Goal: Task Accomplishment & Management: Use online tool/utility

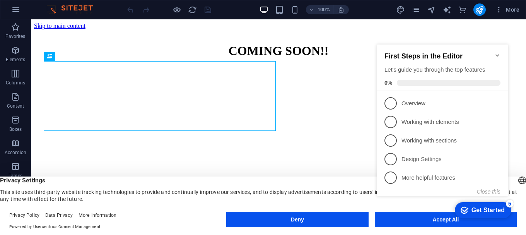
click at [497, 52] on icon "Minimize checklist" at bounding box center [497, 55] width 6 height 6
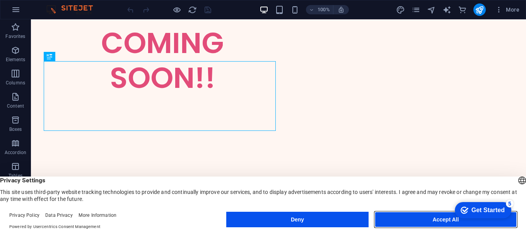
click at [431, 220] on button "Accept All" at bounding box center [446, 219] width 142 height 15
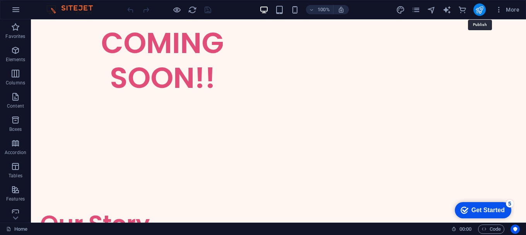
click at [478, 12] on icon "publish" at bounding box center [479, 9] width 9 height 9
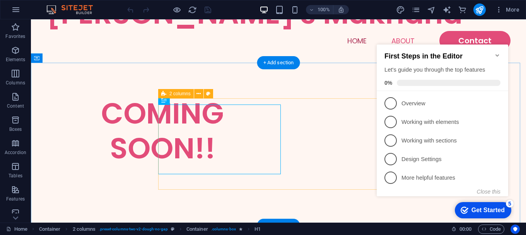
scroll to position [39, 0]
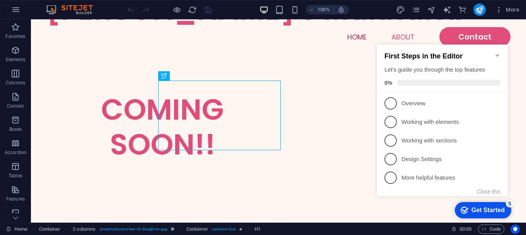
click at [499, 52] on icon "Minimize checklist" at bounding box center [497, 55] width 6 height 6
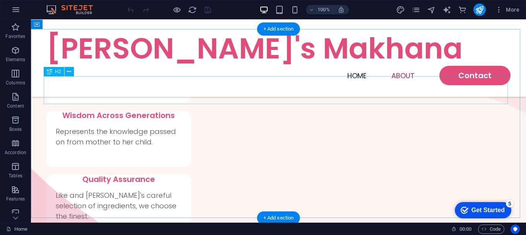
scroll to position [323, 0]
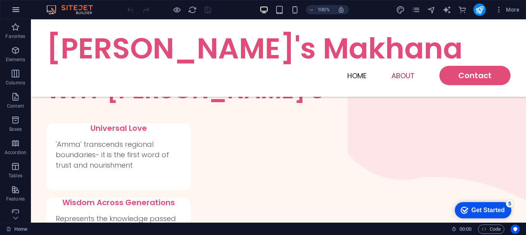
click at [17, 14] on icon "button" at bounding box center [15, 9] width 9 height 9
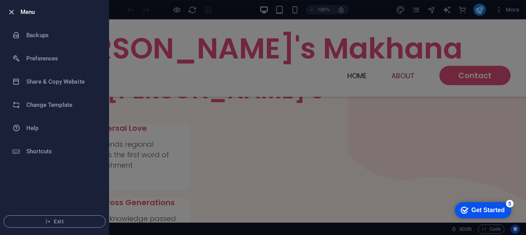
click at [14, 15] on icon "button" at bounding box center [11, 12] width 9 height 9
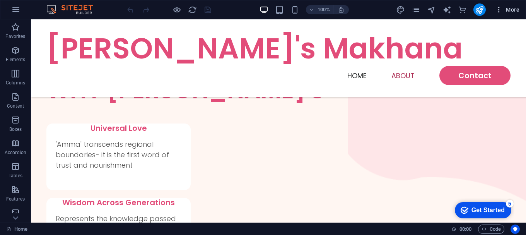
click at [501, 12] on icon "button" at bounding box center [499, 10] width 8 height 8
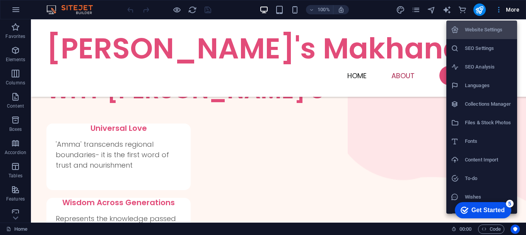
click at [501, 12] on div at bounding box center [263, 117] width 526 height 235
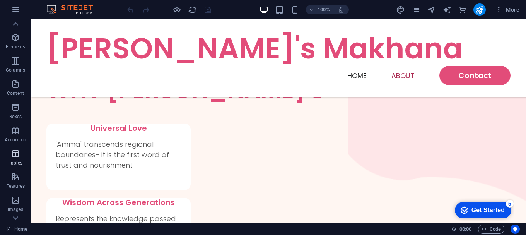
scroll to position [0, 0]
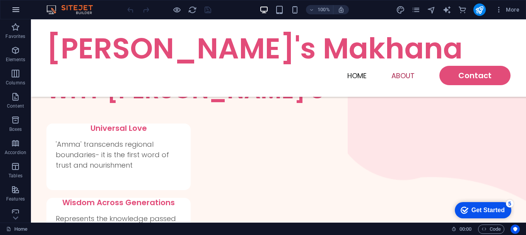
click at [14, 11] on icon "button" at bounding box center [15, 9] width 9 height 9
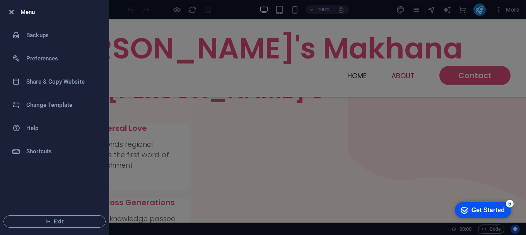
click at [14, 15] on icon "button" at bounding box center [11, 12] width 9 height 9
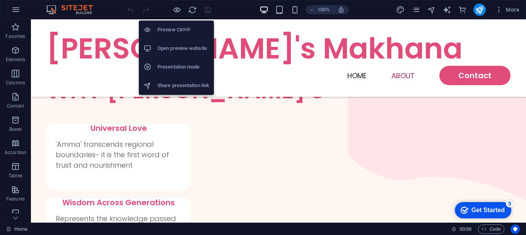
click at [175, 44] on h6 "Open preview website" at bounding box center [183, 48] width 52 height 9
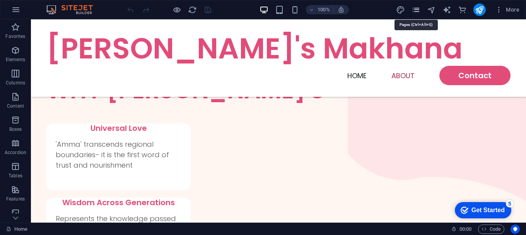
click at [419, 11] on icon "pages" at bounding box center [416, 9] width 9 height 9
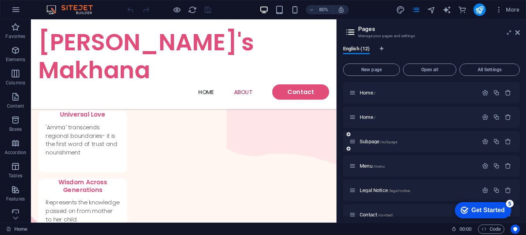
click at [351, 140] on icon at bounding box center [352, 141] width 7 height 7
click at [413, 140] on p "Subpage /subpage" at bounding box center [418, 141] width 116 height 5
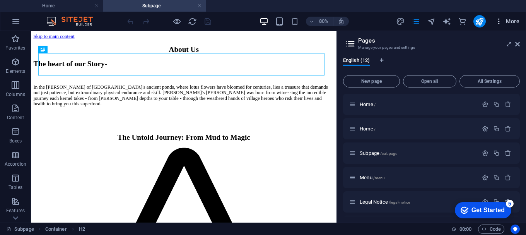
click at [499, 24] on icon "button" at bounding box center [499, 21] width 8 height 8
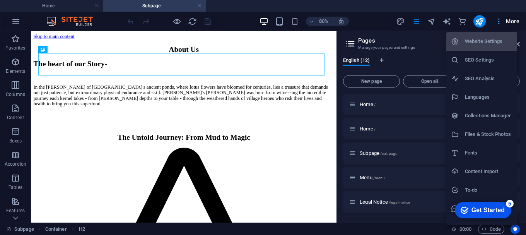
click at [499, 24] on div at bounding box center [263, 117] width 526 height 235
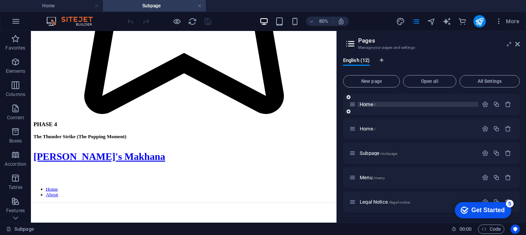
click at [366, 103] on span "Home /" at bounding box center [368, 104] width 16 height 6
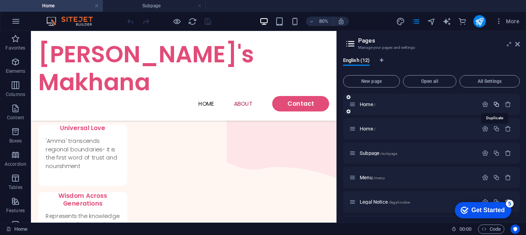
click at [496, 105] on icon "button" at bounding box center [496, 104] width 7 height 7
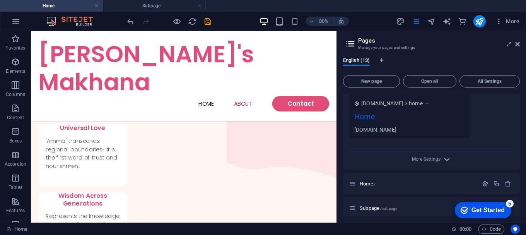
scroll to position [271, 0]
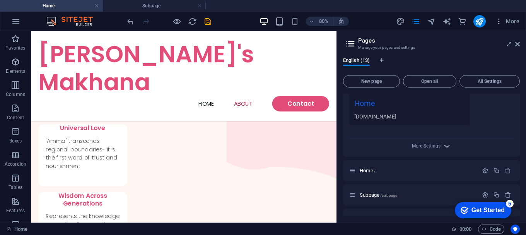
click at [446, 148] on icon "button" at bounding box center [446, 146] width 9 height 9
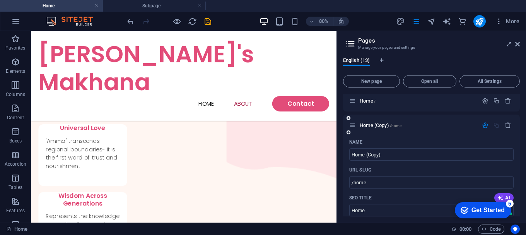
scroll to position [0, 0]
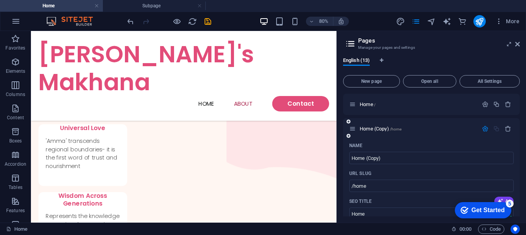
click at [480, 129] on button "button" at bounding box center [485, 128] width 11 height 7
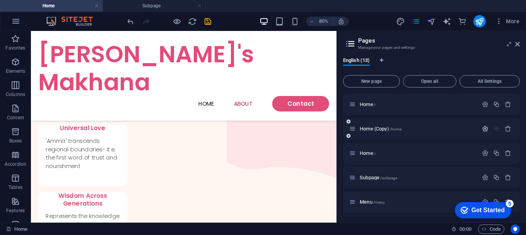
click at [485, 129] on icon "button" at bounding box center [485, 128] width 7 height 7
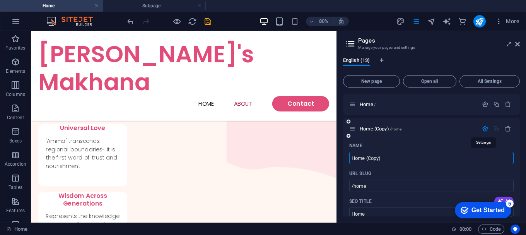
click at [485, 129] on icon "button" at bounding box center [485, 128] width 7 height 7
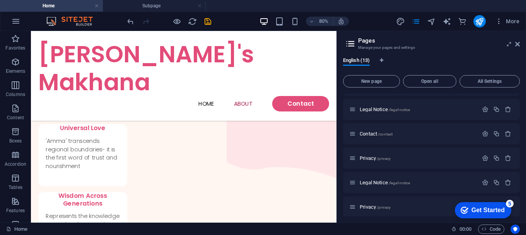
scroll to position [194, 0]
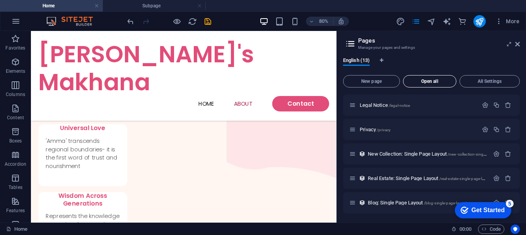
click at [442, 84] on button "Open all" at bounding box center [429, 81] width 53 height 12
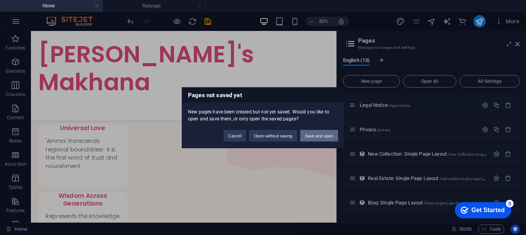
click at [318, 137] on button "Save and open" at bounding box center [319, 136] width 38 height 12
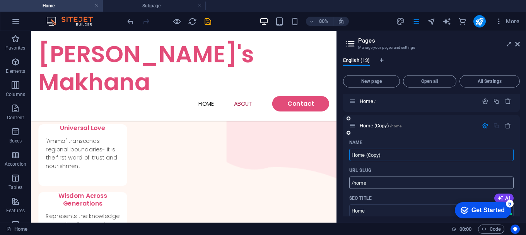
scroll to position [42, 0]
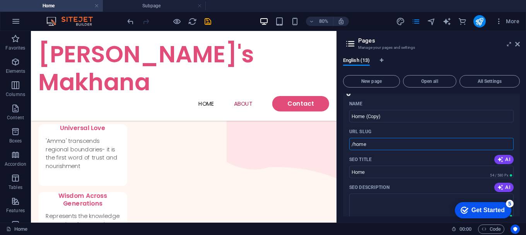
click at [437, 146] on input "/home" at bounding box center [431, 144] width 164 height 12
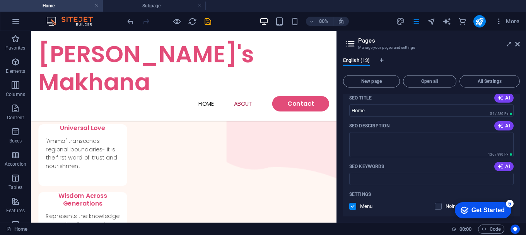
scroll to position [119, 0]
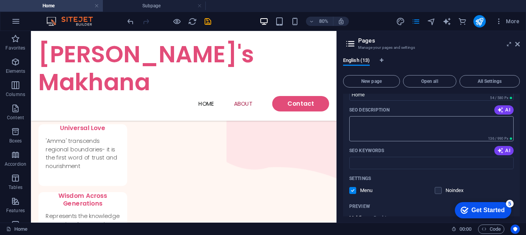
type input "/home1"
click at [428, 131] on textarea "SEO Description" at bounding box center [431, 128] width 164 height 25
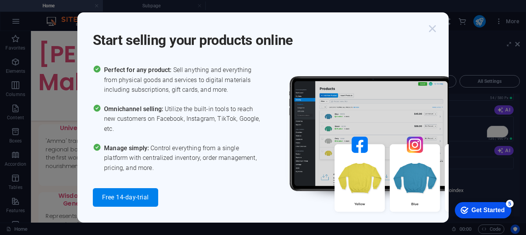
click at [432, 31] on icon "button" at bounding box center [432, 29] width 14 height 14
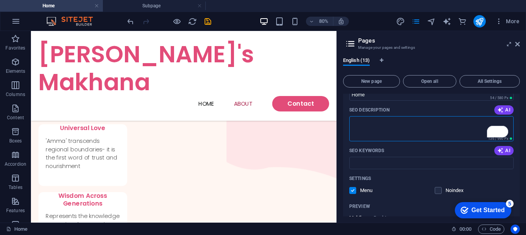
click at [391, 126] on textarea "SEO Description" at bounding box center [431, 128] width 164 height 25
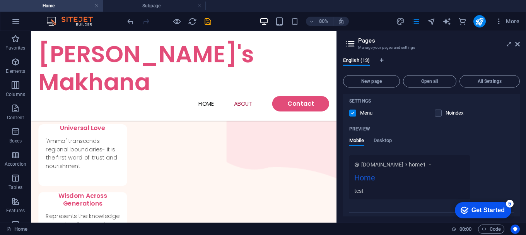
scroll to position [274, 0]
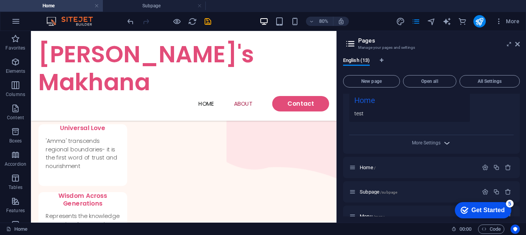
type textarea "test"
click at [433, 139] on span "More Settings" at bounding box center [431, 142] width 9 height 9
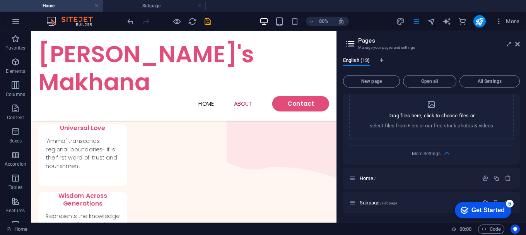
scroll to position [0, 0]
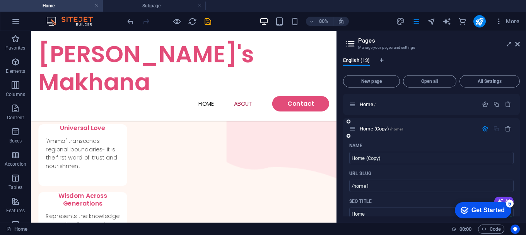
drag, startPoint x: 352, startPoint y: 130, endPoint x: 355, endPoint y: 149, distance: 19.9
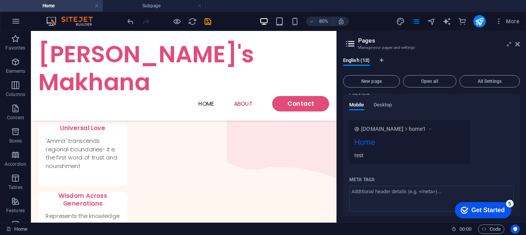
click at [486, 215] on div "checkmark Get Started 5" at bounding box center [483, 210] width 56 height 16
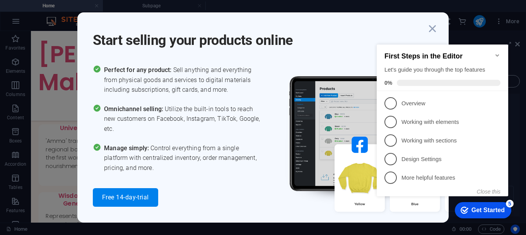
click at [478, 207] on div "Get Started" at bounding box center [487, 210] width 33 height 7
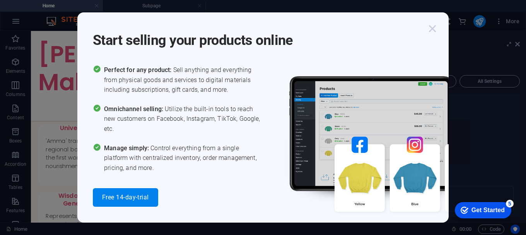
click at [430, 28] on icon "button" at bounding box center [432, 29] width 14 height 14
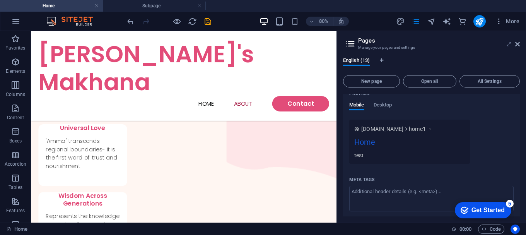
click at [509, 44] on icon at bounding box center [509, 44] width 0 height 6
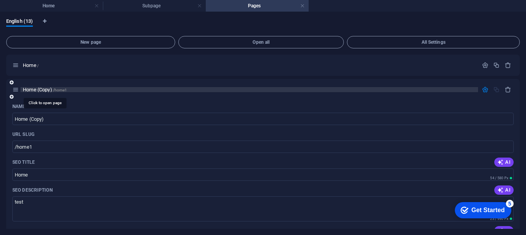
click at [28, 88] on span "Home (Copy) /home1" at bounding box center [45, 90] width 44 height 6
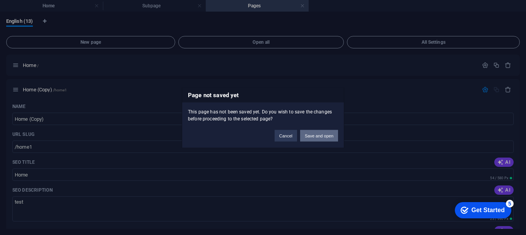
click at [321, 138] on button "Save and open" at bounding box center [319, 136] width 38 height 12
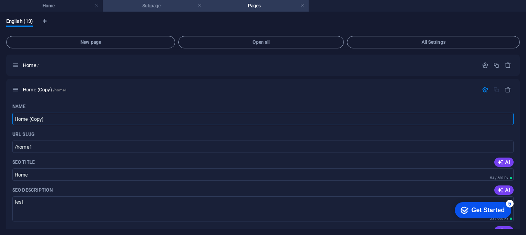
click at [124, 3] on h4 "Subpage" at bounding box center [154, 6] width 103 height 9
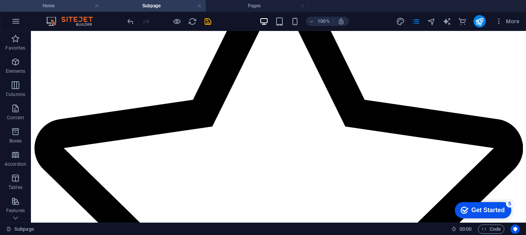
click at [47, 6] on h4 "Home" at bounding box center [51, 6] width 103 height 9
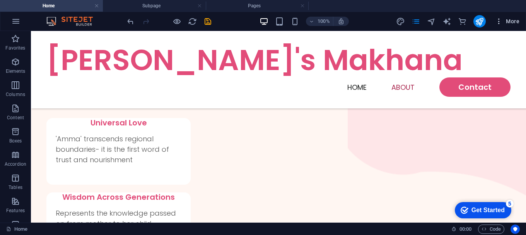
click at [507, 18] on span "More" at bounding box center [507, 21] width 24 height 8
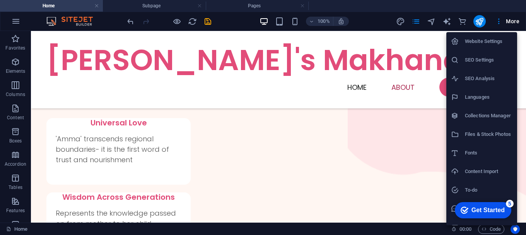
click at [492, 40] on h6 "Website Settings" at bounding box center [489, 41] width 48 height 9
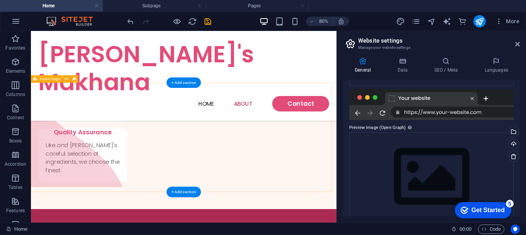
scroll to position [509, 0]
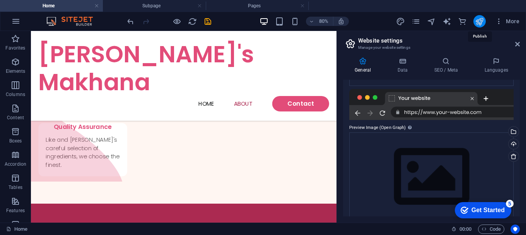
click at [481, 24] on icon "publish" at bounding box center [479, 21] width 9 height 9
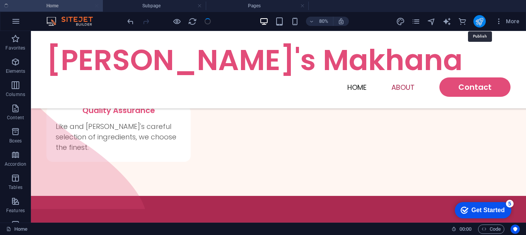
scroll to position [480, 0]
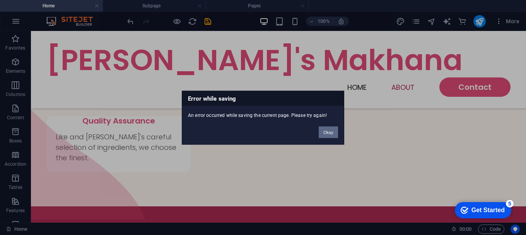
click at [322, 132] on button "Okay" at bounding box center [328, 132] width 19 height 12
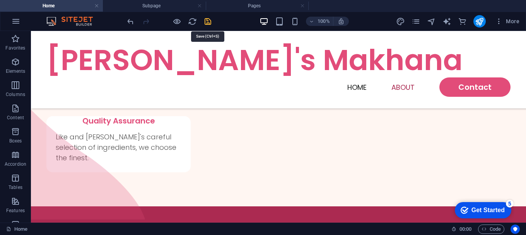
click at [205, 23] on icon "save" at bounding box center [207, 21] width 9 height 9
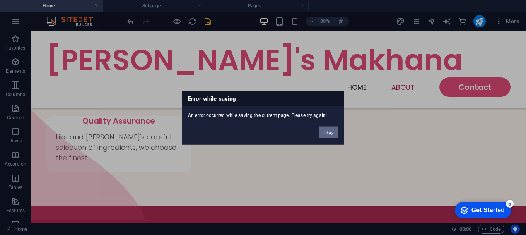
click at [322, 136] on button "Okay" at bounding box center [328, 132] width 19 height 12
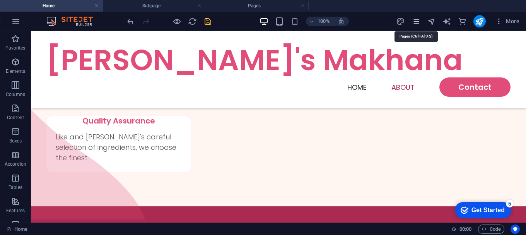
click at [418, 22] on icon "pages" at bounding box center [416, 21] width 9 height 9
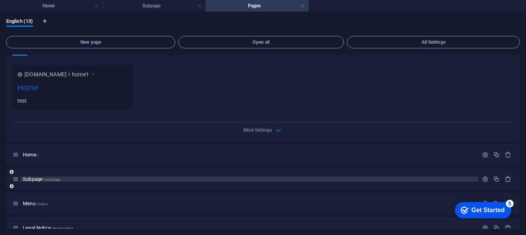
scroll to position [271, 0]
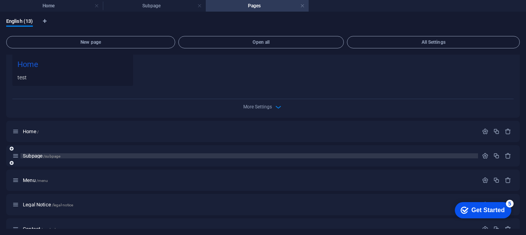
click at [32, 154] on span "Subpage /subpage" at bounding box center [42, 156] width 38 height 6
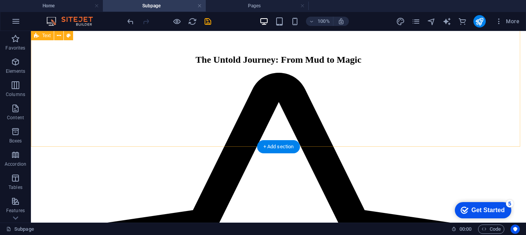
scroll to position [0, 0]
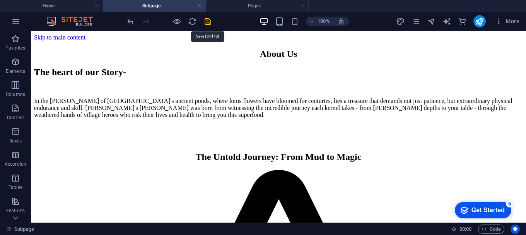
click at [207, 23] on icon "save" at bounding box center [207, 21] width 9 height 9
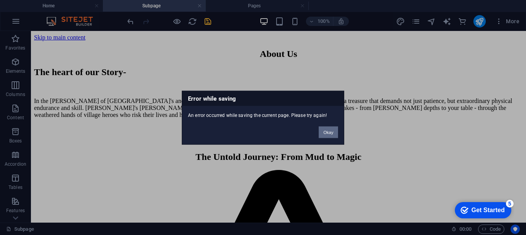
click at [332, 132] on button "Okay" at bounding box center [328, 132] width 19 height 12
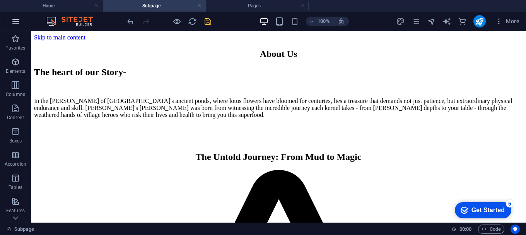
click at [16, 23] on icon "button" at bounding box center [15, 21] width 9 height 9
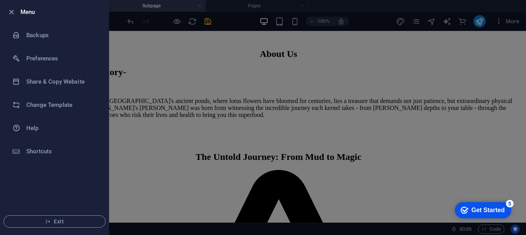
click at [198, 67] on div at bounding box center [263, 117] width 526 height 235
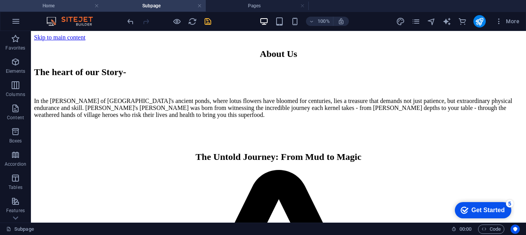
click at [66, 9] on h4 "Home" at bounding box center [51, 6] width 103 height 9
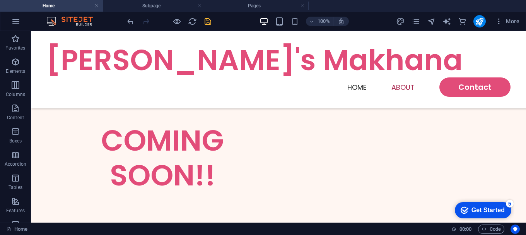
scroll to position [480, 0]
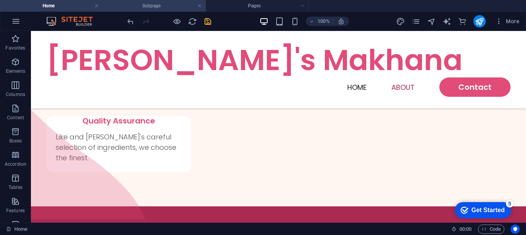
click at [150, 10] on li "Subpage" at bounding box center [154, 6] width 103 height 12
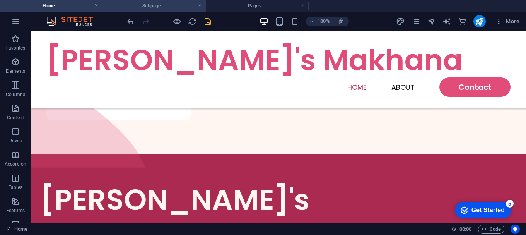
scroll to position [0, 0]
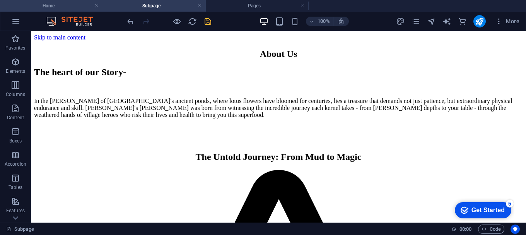
click at [55, 9] on h4 "Home" at bounding box center [51, 6] width 103 height 9
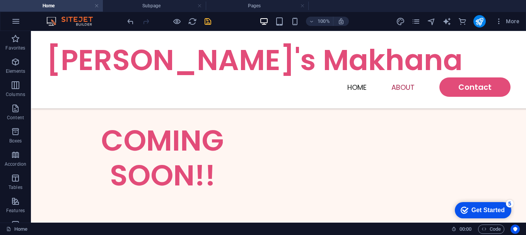
scroll to position [480, 0]
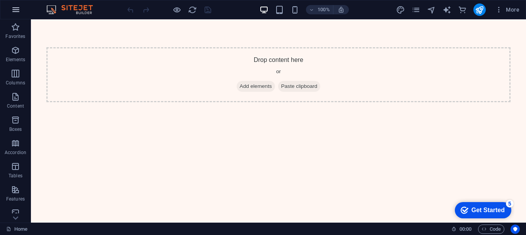
click at [14, 9] on icon "button" at bounding box center [15, 9] width 9 height 9
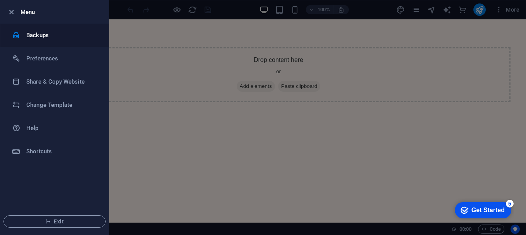
click at [27, 29] on li "Backups" at bounding box center [54, 35] width 108 height 23
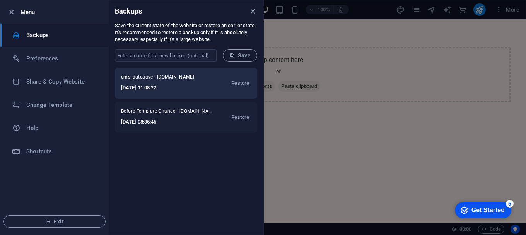
click at [188, 88] on h6 "2025-09-02 11:08:22" at bounding box center [162, 87] width 83 height 9
click at [169, 79] on span "cms_autosave - ammasmakhana.com" at bounding box center [162, 78] width 83 height 9
click at [221, 83] on div "cms_autosave - ammasmakhana.com 2025-09-02 11:08:22 Restore" at bounding box center [186, 83] width 142 height 31
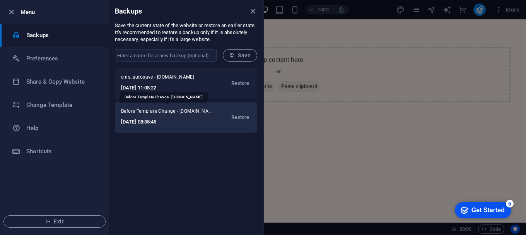
click at [208, 115] on span "Before Template Change - ammasmakhana.com" at bounding box center [167, 112] width 93 height 9
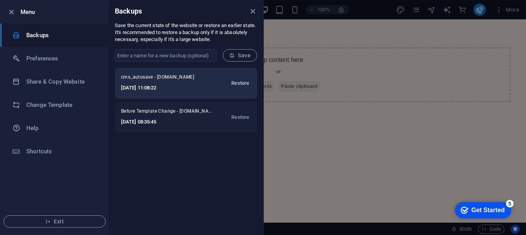
click at [231, 84] on span "Restore" at bounding box center [240, 83] width 18 height 9
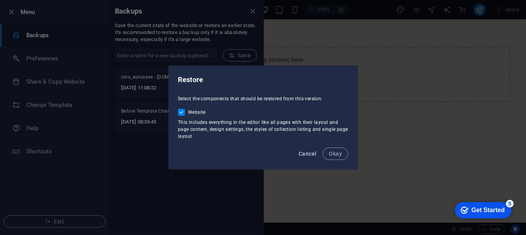
click at [314, 151] on span "Cancel" at bounding box center [308, 153] width 18 height 6
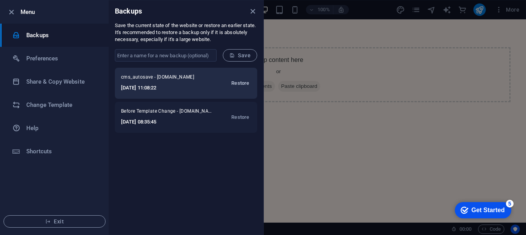
click at [242, 83] on span "Restore" at bounding box center [240, 83] width 18 height 9
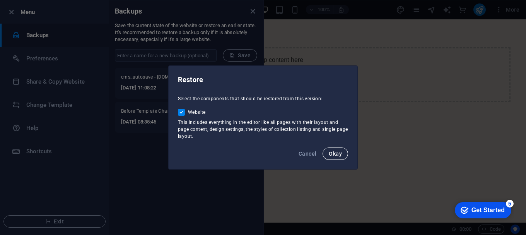
click at [335, 154] on span "Okay" at bounding box center [335, 153] width 13 height 6
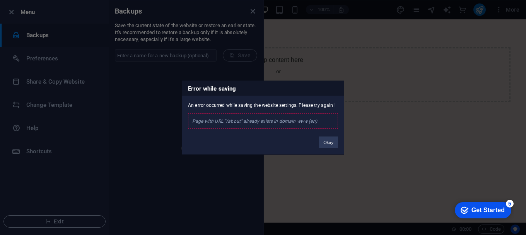
click at [198, 124] on div "Page with URL "/about" already exists in domain www (en)" at bounding box center [263, 120] width 150 height 15
click at [329, 145] on button "Okay" at bounding box center [328, 142] width 19 height 12
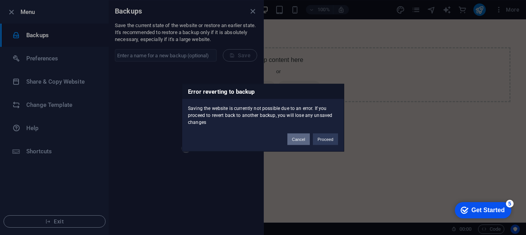
click at [302, 140] on button "Cancel" at bounding box center [298, 139] width 22 height 12
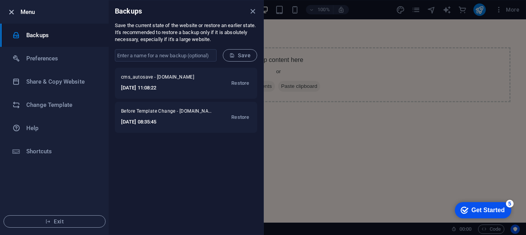
click at [11, 14] on icon "button" at bounding box center [11, 12] width 9 height 9
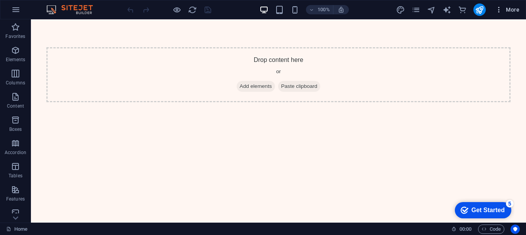
click at [505, 11] on span "More" at bounding box center [507, 10] width 24 height 8
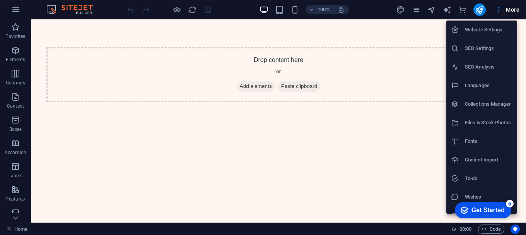
click at [498, 27] on h6 "Website Settings" at bounding box center [489, 29] width 48 height 9
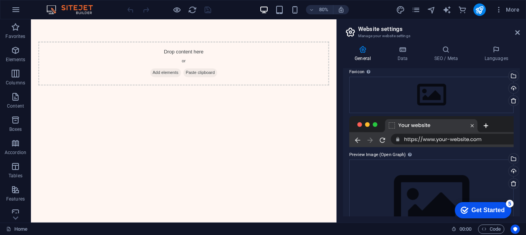
scroll to position [116, 0]
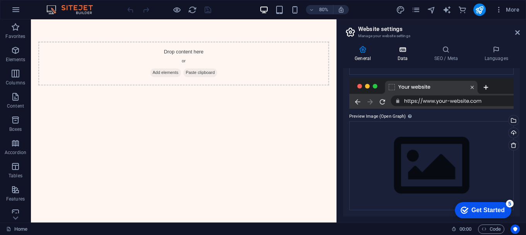
click at [401, 59] on h4 "Data" at bounding box center [404, 54] width 37 height 16
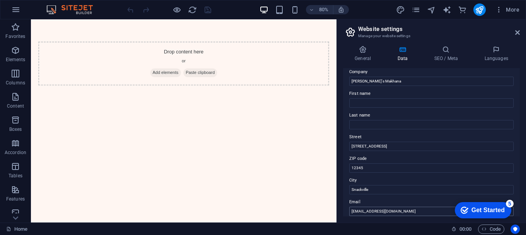
scroll to position [0, 0]
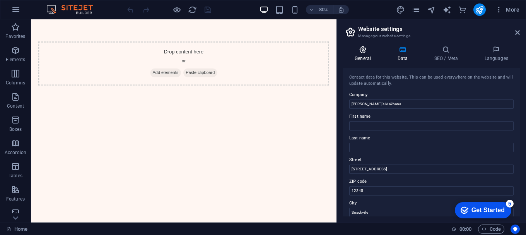
click at [371, 60] on h4 "General" at bounding box center [364, 54] width 43 height 16
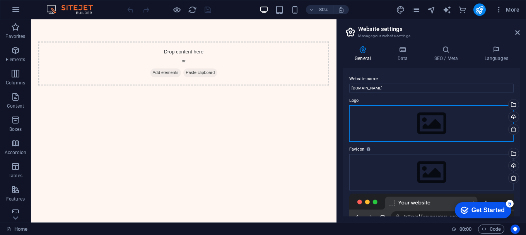
click at [391, 126] on div "Drag files here, click to choose files or select files from Files or our free s…" at bounding box center [431, 123] width 164 height 36
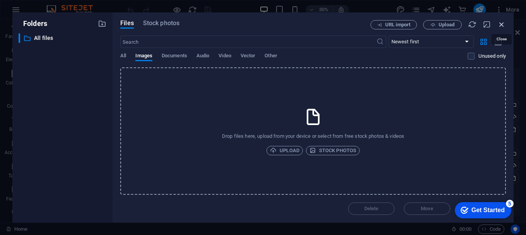
click at [502, 22] on icon "button" at bounding box center [501, 24] width 9 height 9
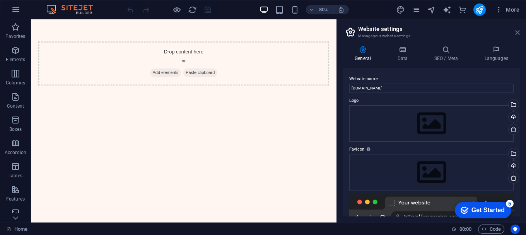
click at [518, 30] on icon at bounding box center [517, 32] width 5 height 6
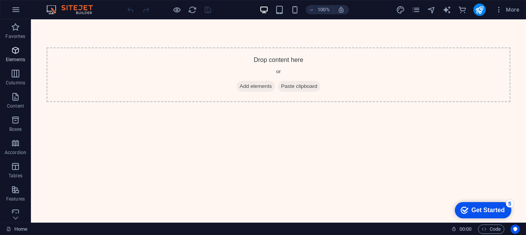
click at [20, 48] on icon "button" at bounding box center [15, 50] width 9 height 9
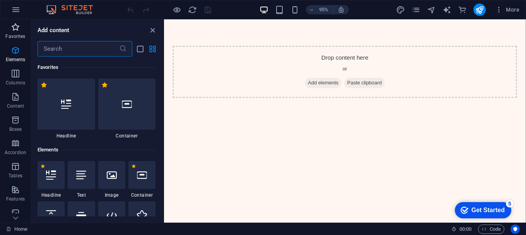
click at [15, 24] on icon "button" at bounding box center [15, 26] width 9 height 9
click at [17, 12] on icon "button" at bounding box center [15, 9] width 9 height 9
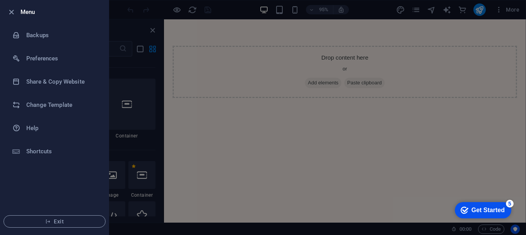
click at [211, 128] on div at bounding box center [263, 117] width 526 height 235
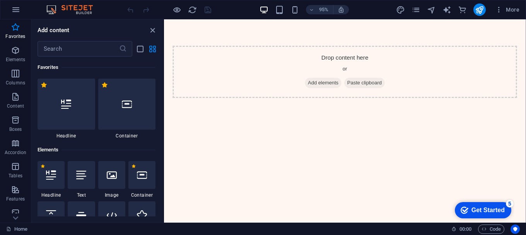
drag, startPoint x: 82, startPoint y: 117, endPoint x: 69, endPoint y: 152, distance: 37.9
click at [69, 152] on h6 "Elements" at bounding box center [97, 149] width 118 height 9
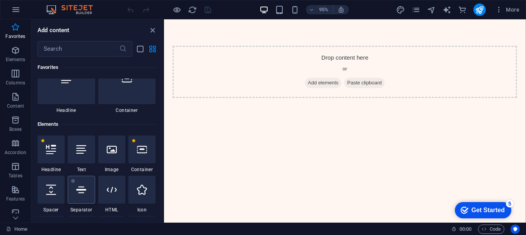
scroll to position [77, 0]
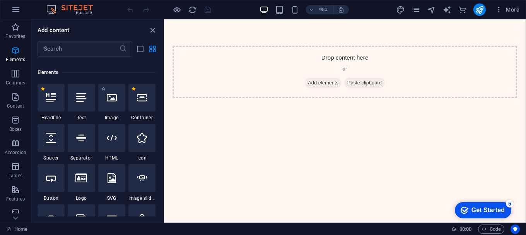
click at [106, 114] on div "1 Star Image" at bounding box center [111, 102] width 27 height 37
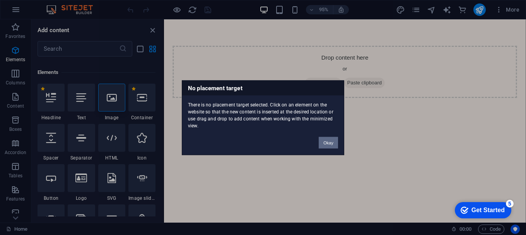
click at [320, 137] on button "Okay" at bounding box center [328, 143] width 19 height 12
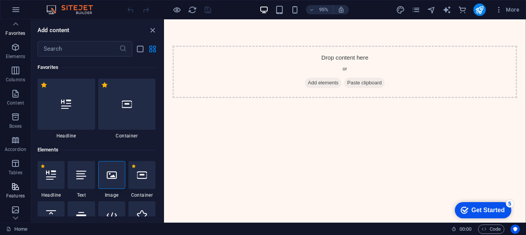
scroll to position [0, 0]
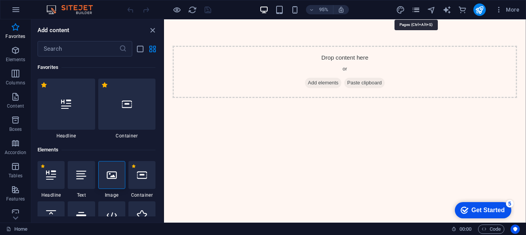
click at [416, 13] on icon "pages" at bounding box center [416, 9] width 9 height 9
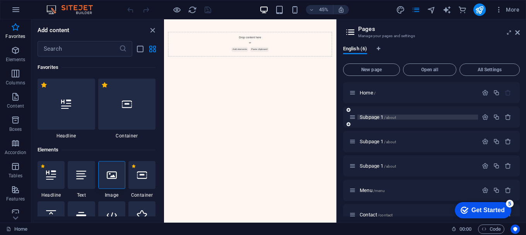
click at [415, 118] on p "Subpage 1 /about" at bounding box center [418, 116] width 116 height 5
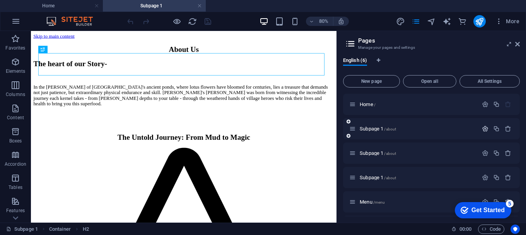
click at [485, 126] on icon "button" at bounding box center [485, 128] width 7 height 7
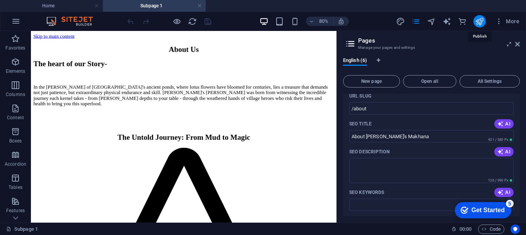
click at [481, 24] on icon "publish" at bounding box center [479, 21] width 9 height 9
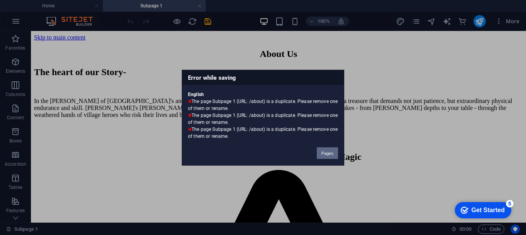
click at [321, 151] on button "Pages" at bounding box center [327, 153] width 21 height 12
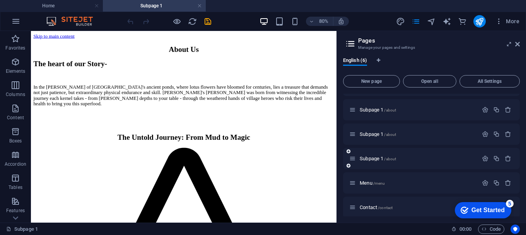
scroll to position [24, 0]
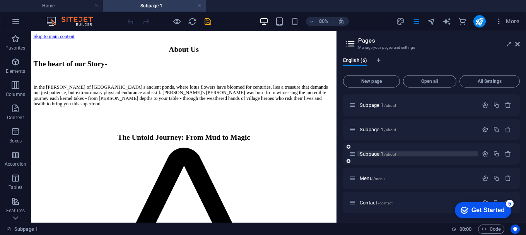
click at [380, 154] on span "Subpage 1 /about" at bounding box center [378, 154] width 36 height 6
click at [407, 154] on p "Subpage 1 /about" at bounding box center [418, 153] width 116 height 5
click at [354, 154] on icon at bounding box center [352, 153] width 7 height 7
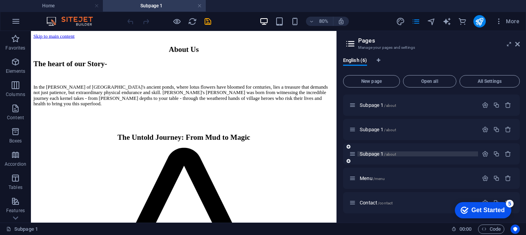
click at [431, 154] on p "Subpage 1 /about" at bounding box center [418, 153] width 116 height 5
click at [402, 130] on p "Subpage 1 /about" at bounding box center [418, 129] width 116 height 5
click at [389, 180] on p "Menu /menu" at bounding box center [418, 178] width 116 height 5
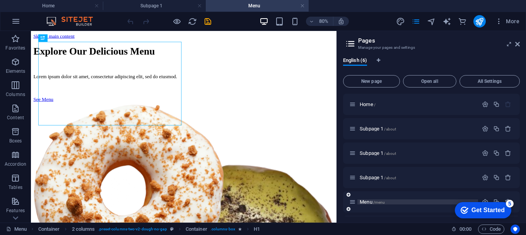
scroll to position [0, 0]
click at [482, 125] on div at bounding box center [497, 129] width 34 height 9
click at [483, 130] on icon "button" at bounding box center [485, 128] width 7 height 7
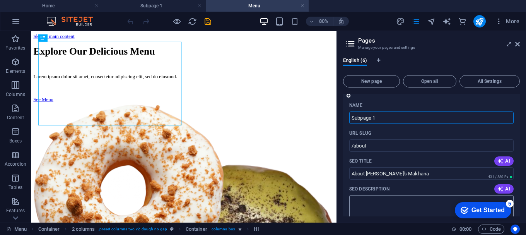
scroll to position [77, 0]
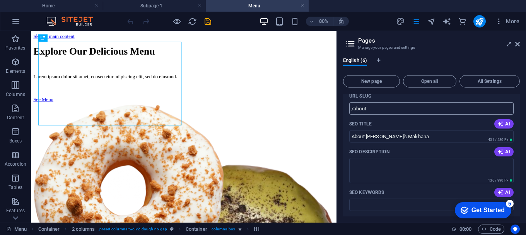
click at [423, 109] on input "/about" at bounding box center [431, 108] width 164 height 12
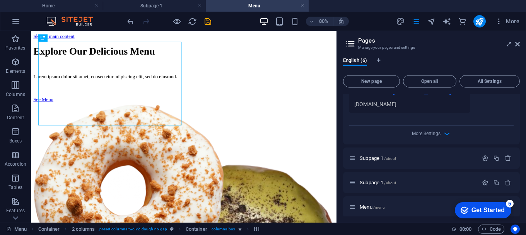
scroll to position [309, 0]
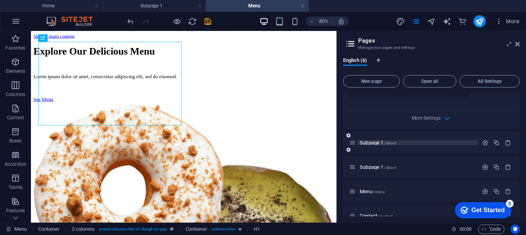
type input "/about1"
click at [439, 143] on p "Subpage 1 /about" at bounding box center [418, 142] width 116 height 5
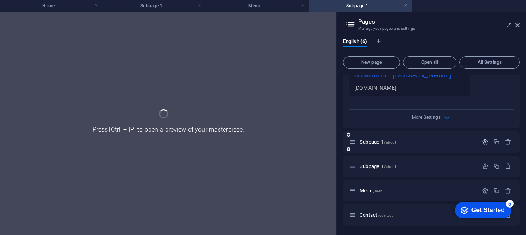
click at [484, 139] on icon "button" at bounding box center [485, 141] width 7 height 7
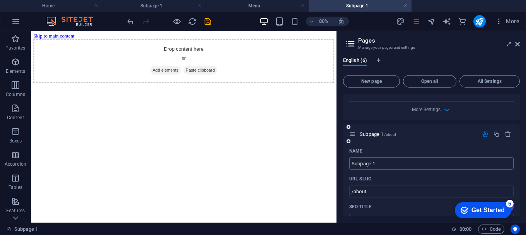
scroll to position [330, 0]
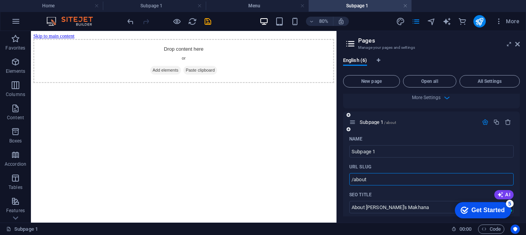
click at [402, 178] on input "/about" at bounding box center [431, 179] width 164 height 12
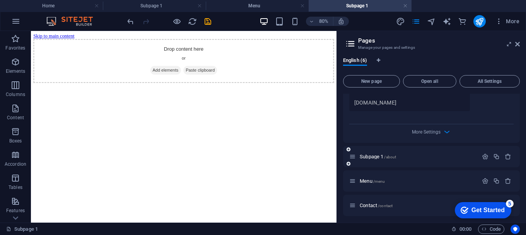
scroll to position [622, 0]
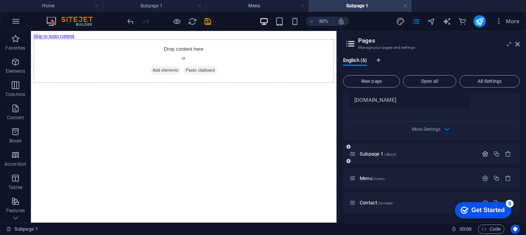
type input "/about2"
click at [483, 155] on icon "button" at bounding box center [485, 153] width 7 height 7
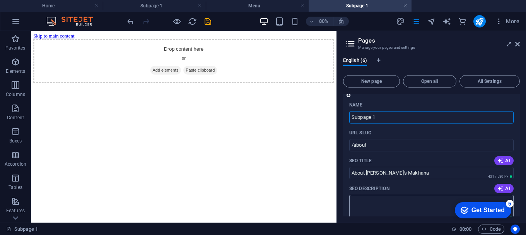
scroll to position [699, 0]
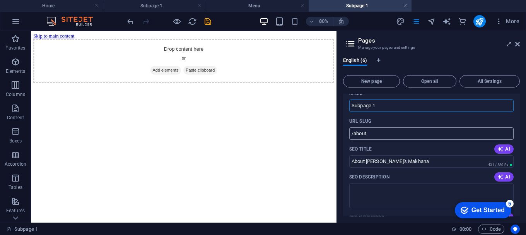
click at [401, 132] on input "/about" at bounding box center [431, 133] width 164 height 12
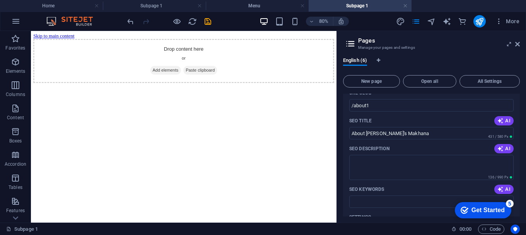
scroll to position [0, 0]
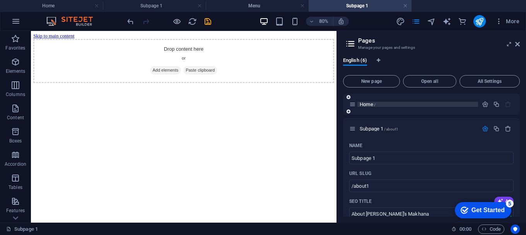
type input "/about3"
click at [366, 106] on span "Home /" at bounding box center [368, 104] width 16 height 6
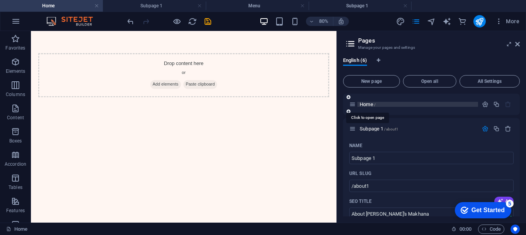
click at [366, 106] on span "Home /" at bounding box center [368, 104] width 16 height 6
click at [371, 101] on div "Home /" at bounding box center [413, 104] width 129 height 9
click at [366, 105] on span "Home /" at bounding box center [368, 104] width 16 height 6
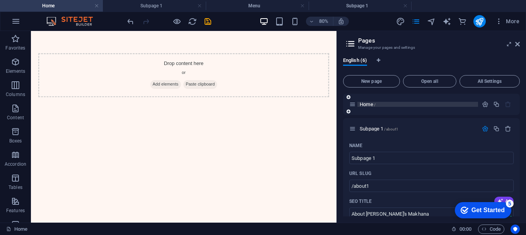
click at [366, 105] on span "Home /" at bounding box center [368, 104] width 16 height 6
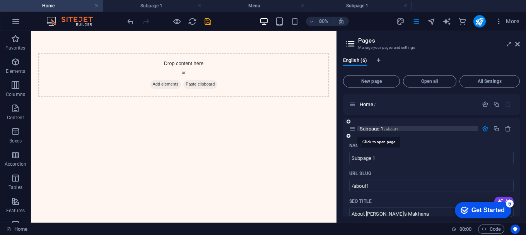
click at [364, 128] on span "Subpage 1 /about1" at bounding box center [379, 129] width 39 height 6
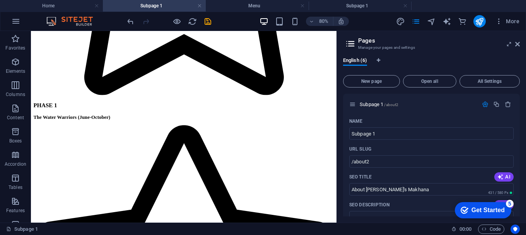
scroll to position [348, 0]
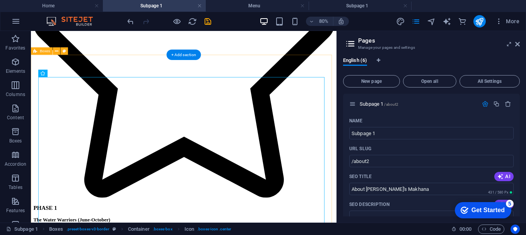
scroll to position [271, 0]
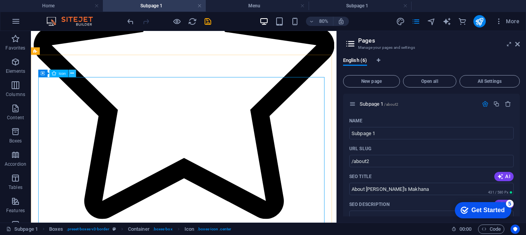
click at [69, 73] on button at bounding box center [71, 73] width 7 height 7
click at [74, 73] on button at bounding box center [71, 73] width 7 height 7
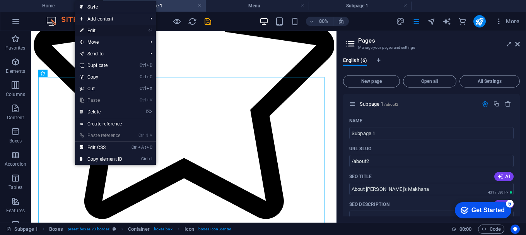
click at [110, 32] on link "⏎ Edit" at bounding box center [101, 31] width 52 height 12
select select "xMidYMid"
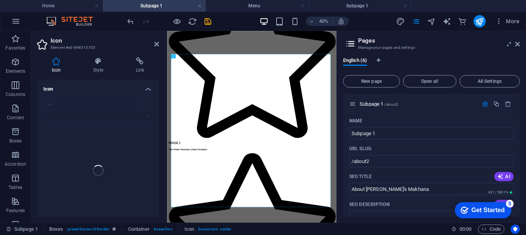
scroll to position [260, 0]
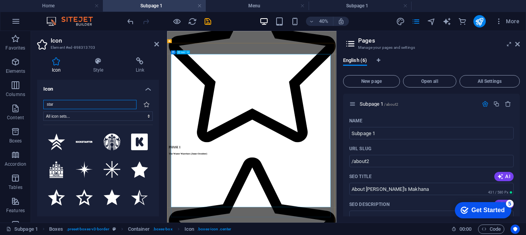
click at [184, 51] on span "Icon" at bounding box center [182, 52] width 3 height 2
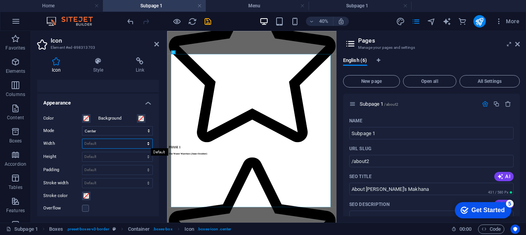
click at [143, 144] on select "Default auto px rem % em vh vw" at bounding box center [117, 143] width 70 height 9
click at [82, 139] on select "Default auto px rem % em vh vw" at bounding box center [117, 143] width 70 height 9
select select "DISABLED_OPTION_VALUE"
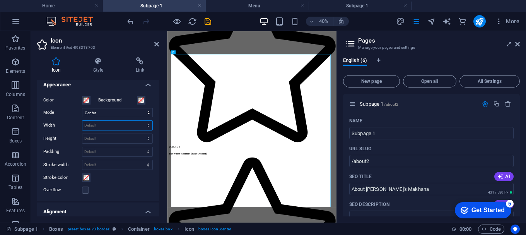
scroll to position [154, 0]
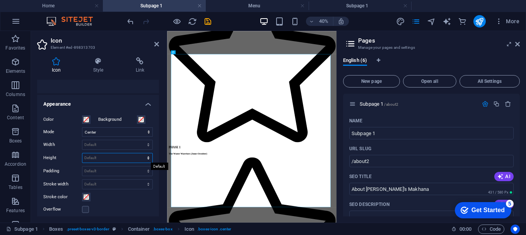
click at [130, 158] on select "Default auto px rem em vh vw" at bounding box center [117, 157] width 70 height 9
select select "rem"
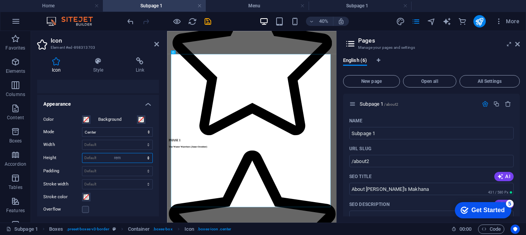
click at [140, 153] on select "Default auto px rem em vh vw" at bounding box center [117, 157] width 70 height 9
type input "61.7266"
click at [126, 158] on input "61.7266" at bounding box center [117, 157] width 70 height 9
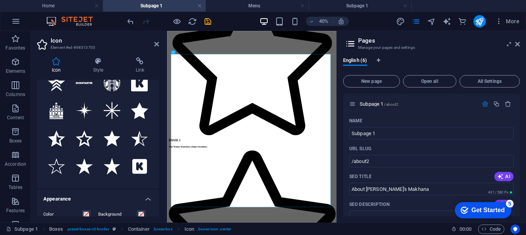
scroll to position [0, 0]
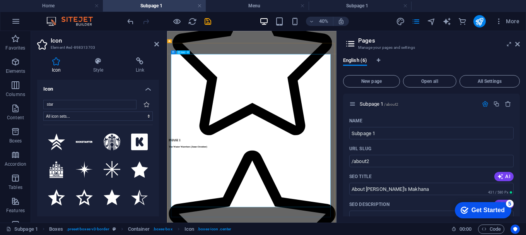
click at [241, 190] on figure at bounding box center [378, 101] width 417 height 384
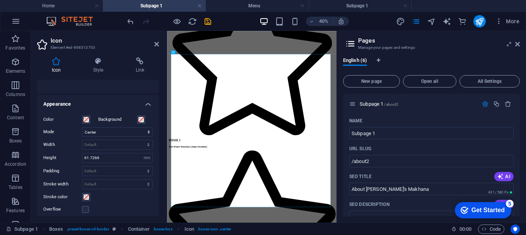
scroll to position [115, 0]
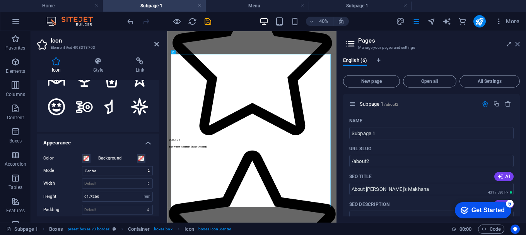
drag, startPoint x: 517, startPoint y: 44, endPoint x: 266, endPoint y: 85, distance: 254.5
click at [517, 44] on icon at bounding box center [517, 44] width 5 height 6
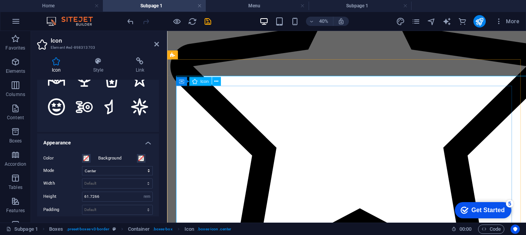
scroll to position [271, 0]
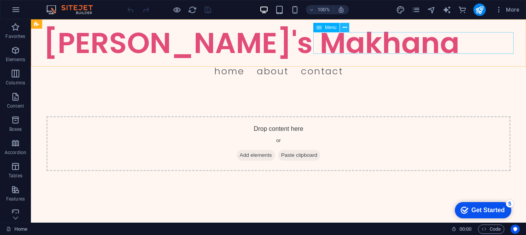
click at [347, 29] on icon at bounding box center [345, 28] width 4 height 8
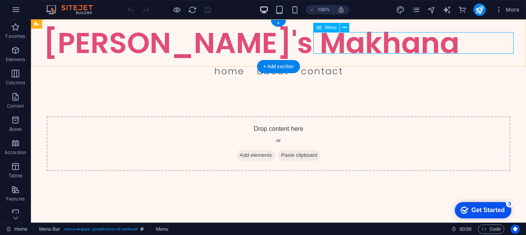
click at [460, 60] on nav "Home About Contact" at bounding box center [278, 71] width 470 height 22
click at [338, 44] on div "Amma's Makhana Menu Home About Contact" at bounding box center [278, 53] width 495 height 69
select select "1"
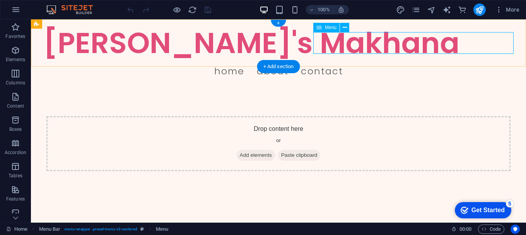
select select
click at [460, 60] on nav "Home About Contact" at bounding box center [278, 71] width 470 height 22
select select "1"
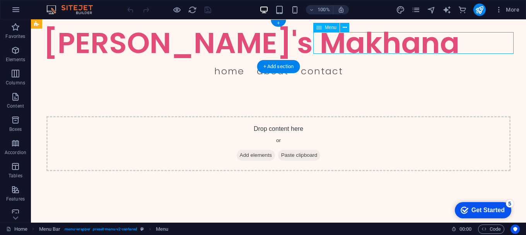
select select
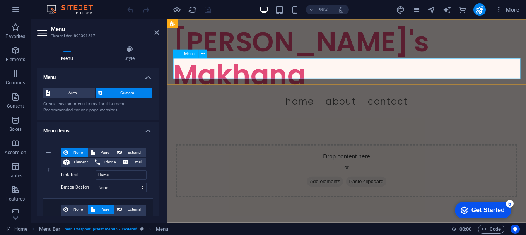
click at [384, 95] on nav "Home About Contact" at bounding box center [356, 106] width 366 height 22
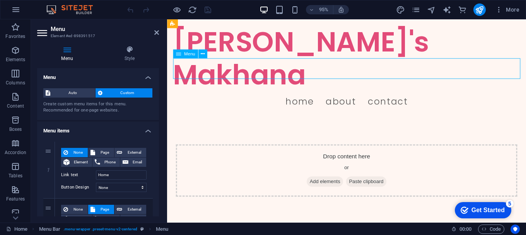
drag, startPoint x: 373, startPoint y: 71, endPoint x: 407, endPoint y: 73, distance: 33.7
click at [407, 95] on nav "Home About Contact" at bounding box center [356, 106] width 366 height 22
